Goal: Transaction & Acquisition: Purchase product/service

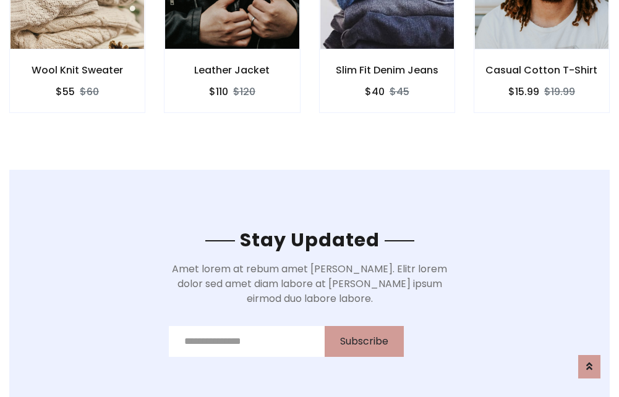
scroll to position [1862, 0]
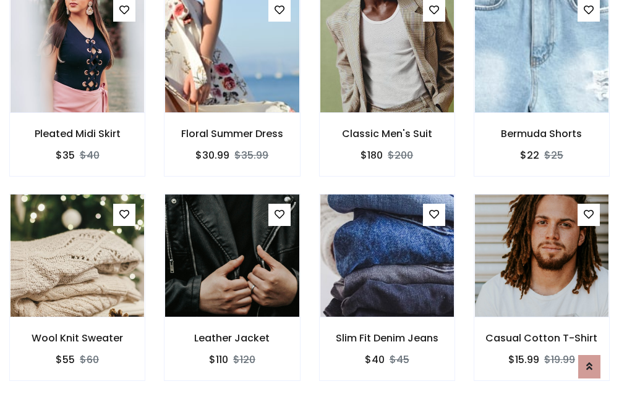
scroll to position [1292, 0]
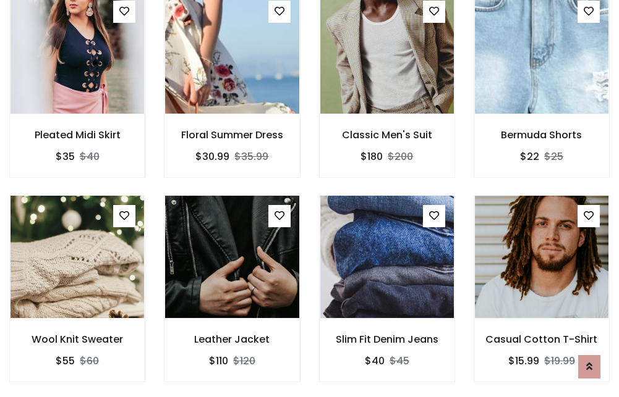
click at [310, 198] on div "Slim Fit Denim Jeans $40 $45" at bounding box center [387, 297] width 155 height 205
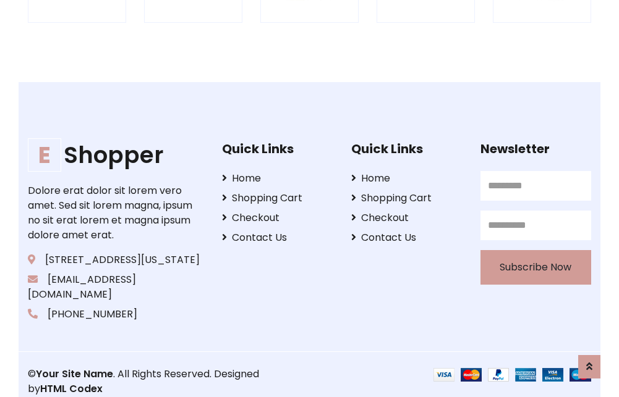
scroll to position [2353, 0]
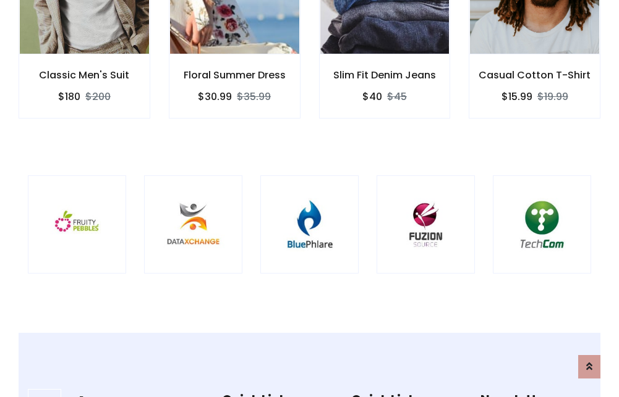
click at [309, 198] on img at bounding box center [309, 224] width 67 height 67
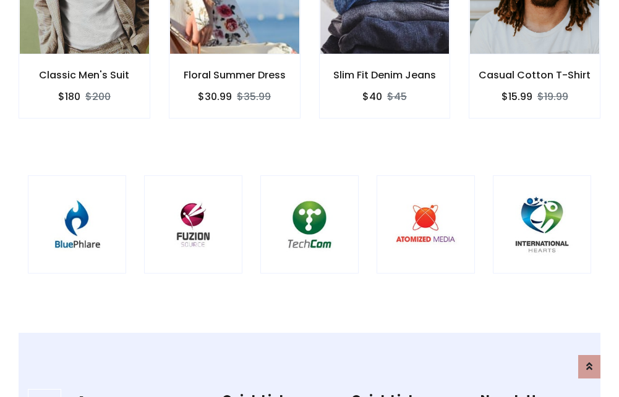
click at [309, 198] on img at bounding box center [309, 224] width 67 height 67
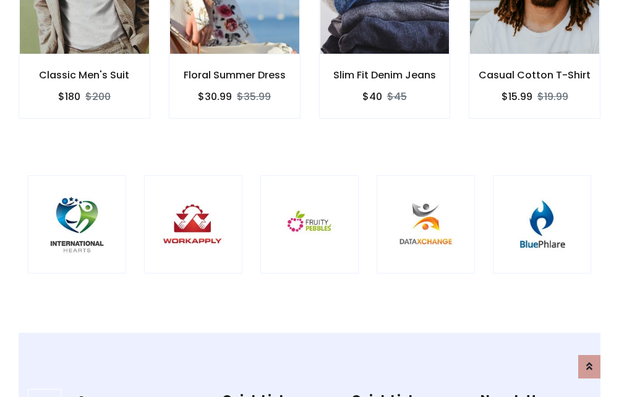
click at [309, 198] on img at bounding box center [309, 224] width 67 height 67
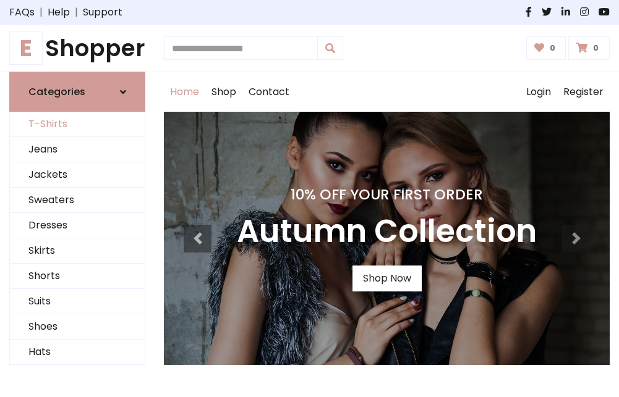
click at [77, 125] on link "T-Shirts" at bounding box center [77, 124] width 135 height 25
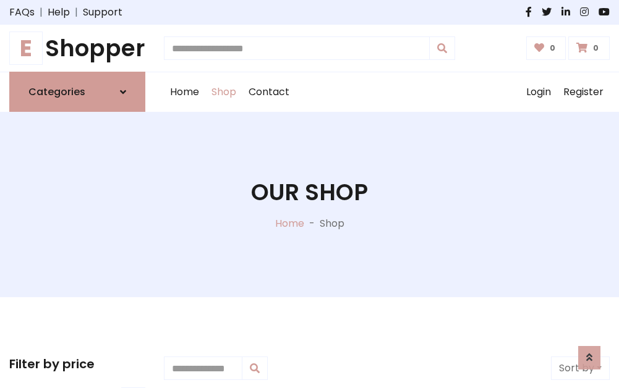
scroll to position [496, 0]
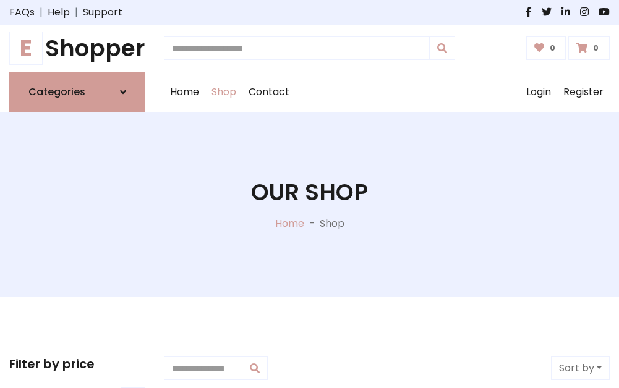
click at [77, 48] on h1 "E Shopper" at bounding box center [77, 48] width 136 height 27
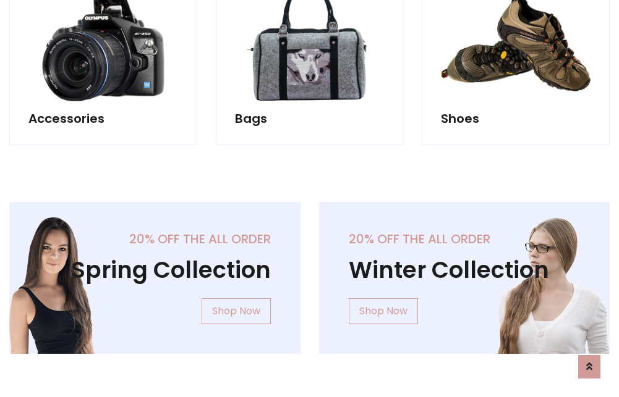
scroll to position [1201, 0]
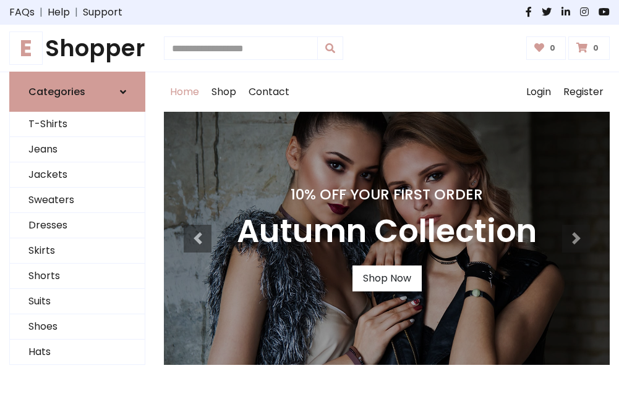
scroll to position [405, 0]
